Goal: Task Accomplishment & Management: Manage account settings

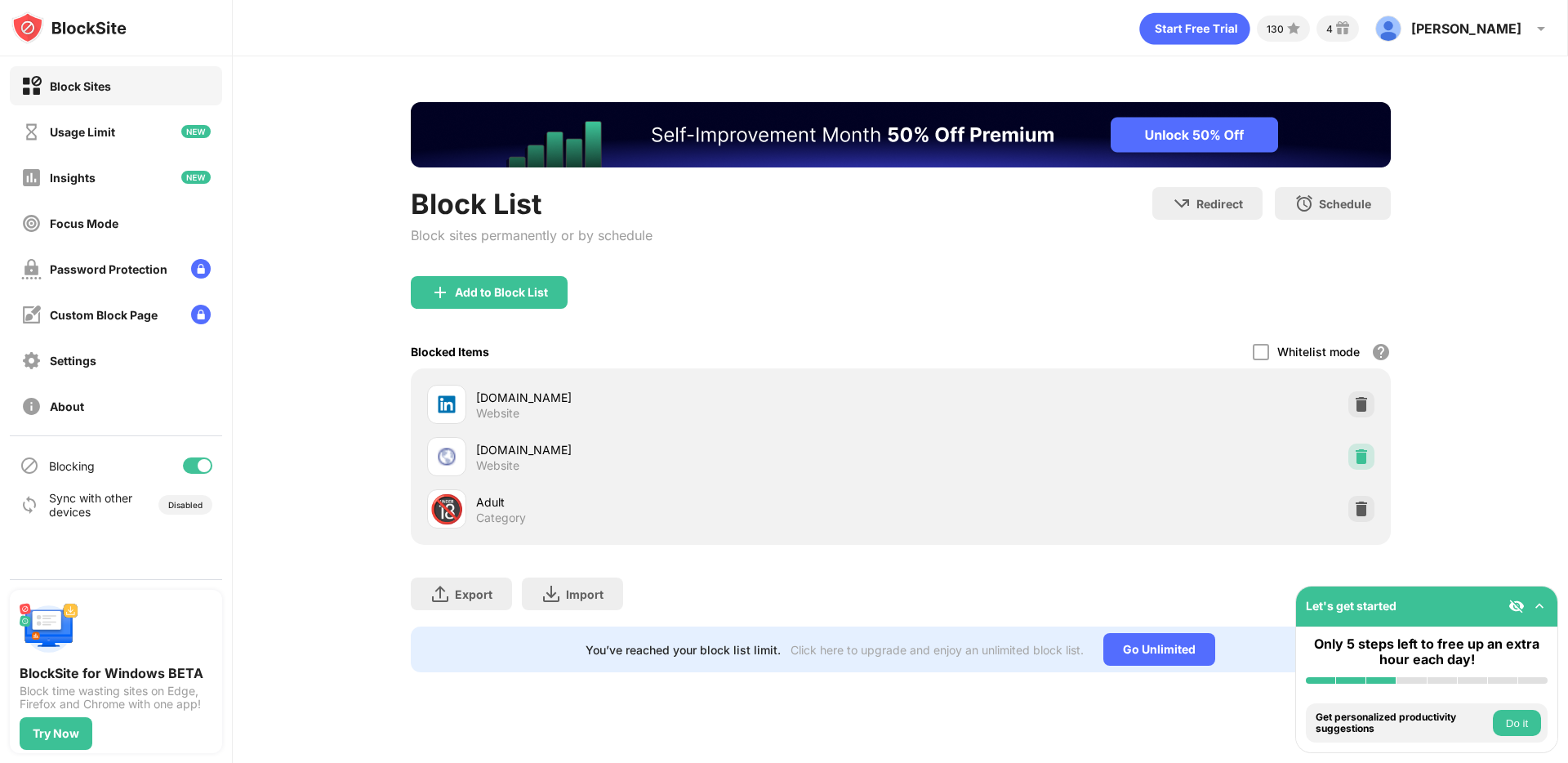
drag, startPoint x: 1357, startPoint y: 454, endPoint x: 1194, endPoint y: 400, distance: 171.7
click at [1356, 454] on img at bounding box center [1361, 457] width 16 height 16
